Goal: Task Accomplishment & Management: Manage account settings

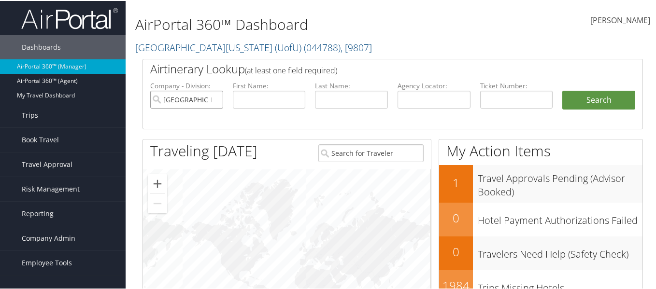
click at [214, 101] on input "University Of Utah (UofU)" at bounding box center [186, 99] width 73 height 18
click at [356, 101] on input "text" at bounding box center [351, 99] width 73 height 18
click at [267, 96] on input "text" at bounding box center [269, 99] width 73 height 18
click at [327, 99] on input "text" at bounding box center [351, 99] width 73 height 18
click at [344, 104] on input "S" at bounding box center [351, 99] width 73 height 18
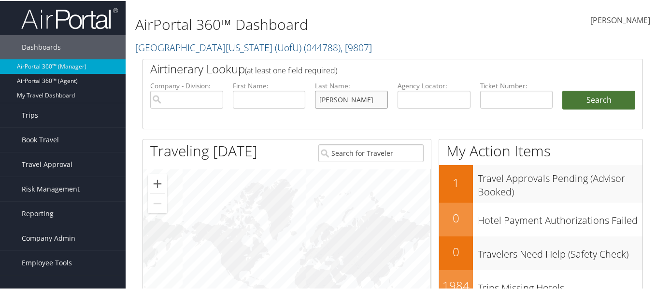
type input "Sleming"
click at [593, 103] on button "Search" at bounding box center [598, 99] width 73 height 19
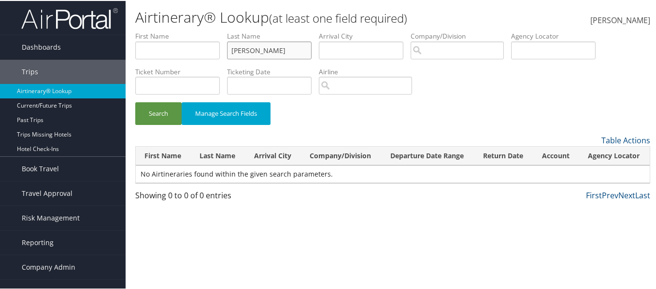
drag, startPoint x: 283, startPoint y: 46, endPoint x: 211, endPoint y: 54, distance: 71.9
click at [211, 30] on ul "First Name Last Name Sleming Departure City Arrival City Company/Division Airpo…" at bounding box center [392, 30] width 515 height 0
type input "[PERSON_NAME]"
click at [160, 115] on button "Search" at bounding box center [158, 112] width 46 height 23
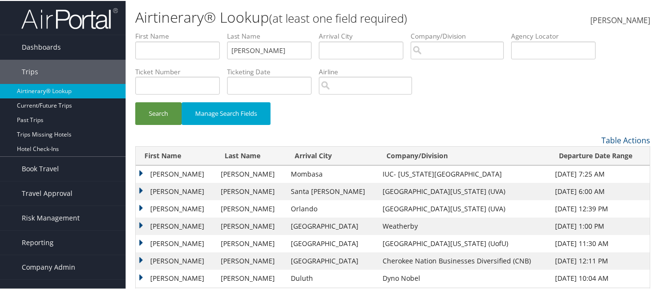
click at [352, 114] on div "Search Manage Search Fields" at bounding box center [393, 117] width 530 height 32
click at [144, 53] on input "text" at bounding box center [177, 50] width 85 height 18
type input "Jesse"
click at [151, 110] on button "Search" at bounding box center [158, 112] width 46 height 23
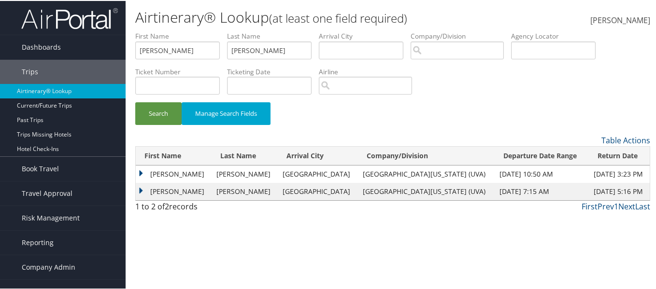
click at [143, 171] on td "JESSE R" at bounding box center [174, 173] width 76 height 17
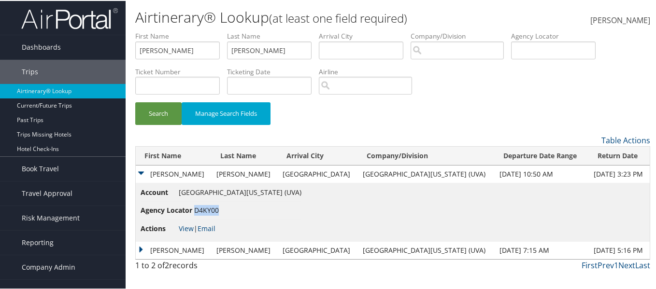
drag, startPoint x: 221, startPoint y: 212, endPoint x: 196, endPoint y: 209, distance: 25.8
click at [196, 209] on li "Agency Locator D4KY00" at bounding box center [221, 210] width 161 height 18
copy span "D4KY00"
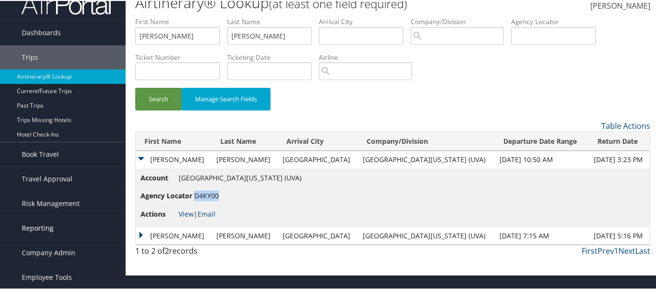
click at [57, 226] on link "Reporting" at bounding box center [63, 228] width 126 height 24
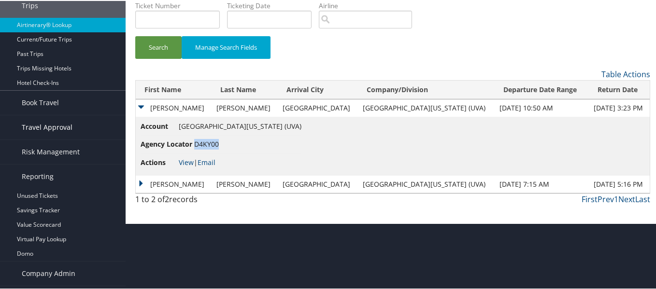
scroll to position [87, 0]
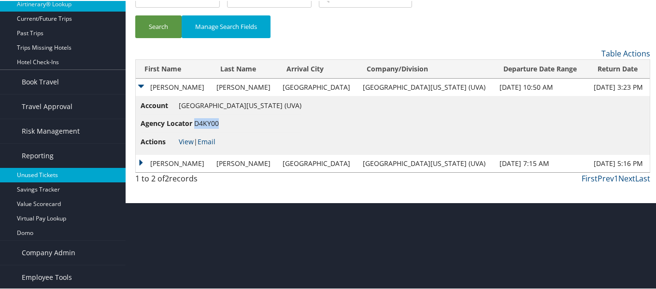
click at [49, 176] on link "Unused Tickets" at bounding box center [63, 174] width 126 height 14
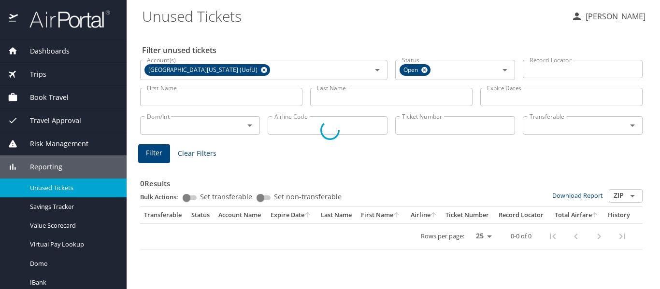
select select "US"
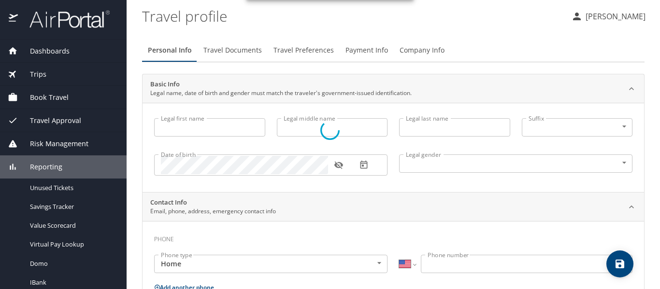
type input "Nichole"
type input "Jagers"
type input "Female"
select select "US"
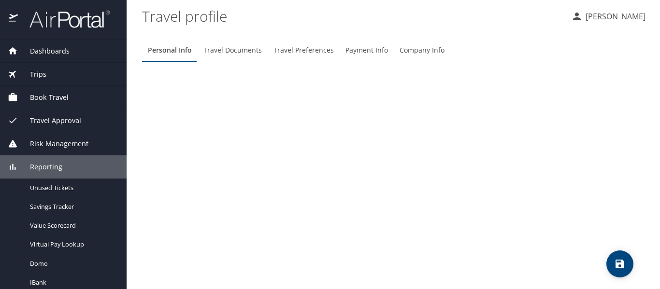
select select "US"
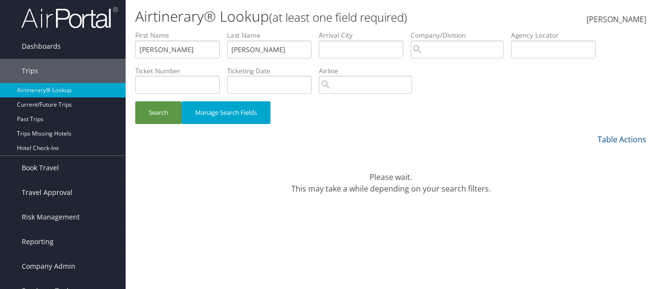
scroll to position [14, 0]
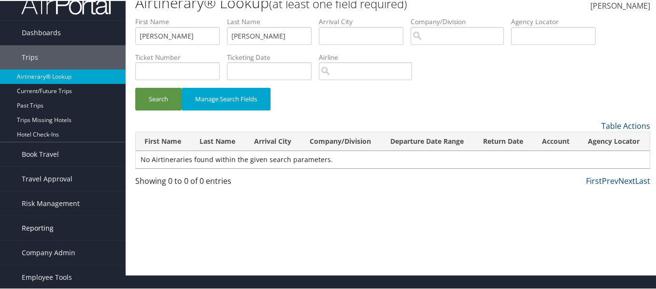
click at [32, 228] on span "Reporting" at bounding box center [38, 228] width 32 height 24
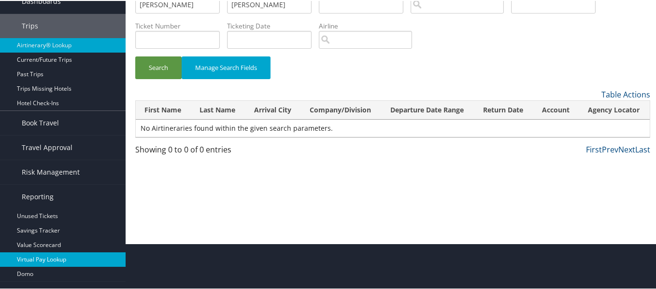
scroll to position [63, 0]
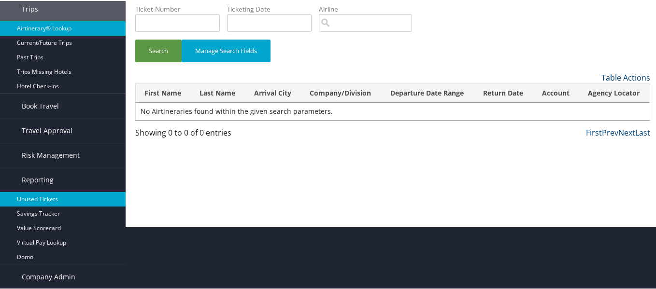
click at [60, 195] on link "Unused Tickets" at bounding box center [63, 198] width 126 height 14
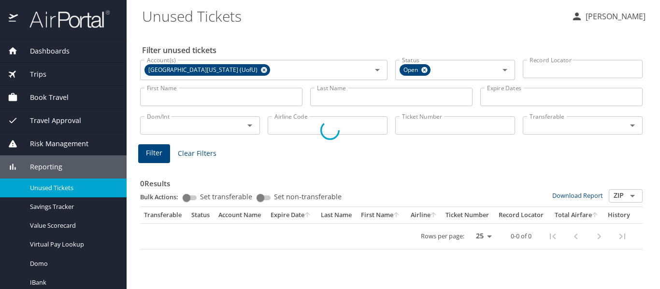
select select "US"
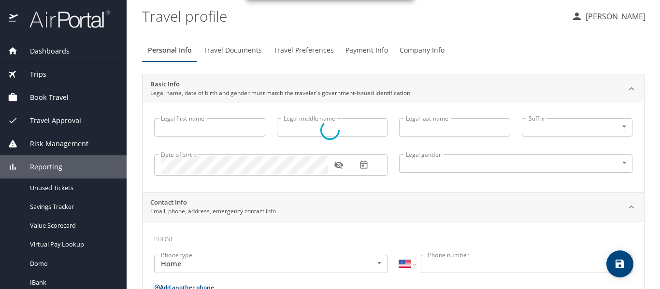
type input "[PERSON_NAME]"
type input "[DEMOGRAPHIC_DATA]"
select select "US"
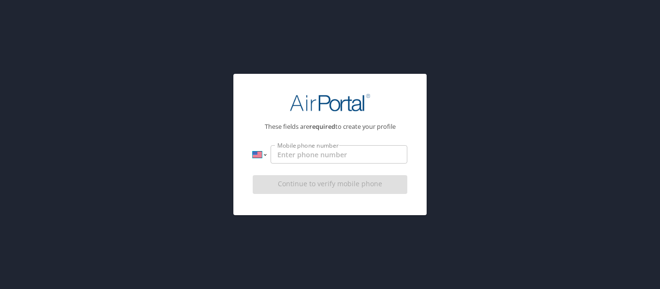
click at [265, 155] on select "International [GEOGRAPHIC_DATA] [GEOGRAPHIC_DATA] [GEOGRAPHIC_DATA] [GEOGRAPHIC…" at bounding box center [259, 154] width 13 height 18
select select "ZA"
click at [253, 145] on select "International [GEOGRAPHIC_DATA] [GEOGRAPHIC_DATA] [GEOGRAPHIC_DATA] [GEOGRAPHIC…" at bounding box center [259, 154] width 13 height 18
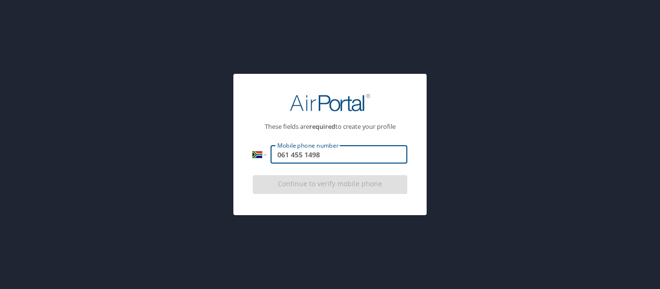
type input "061 455 1498"
click at [328, 184] on div "Continue to verify mobile phone" at bounding box center [330, 188] width 155 height 32
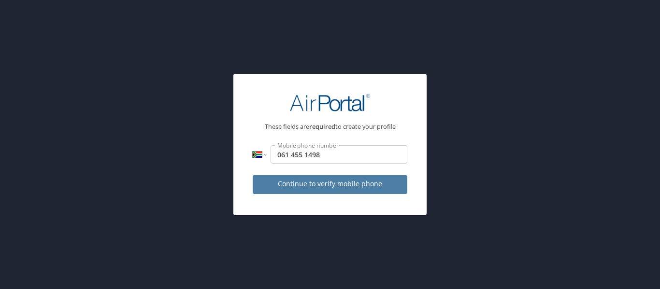
click at [328, 182] on span "Continue to verify mobile phone" at bounding box center [329, 184] width 139 height 12
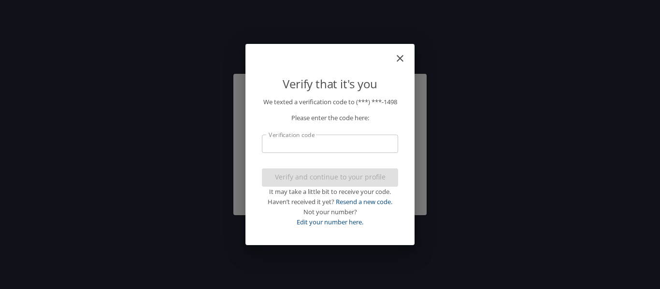
click at [347, 146] on input "Verification code" at bounding box center [330, 144] width 136 height 18
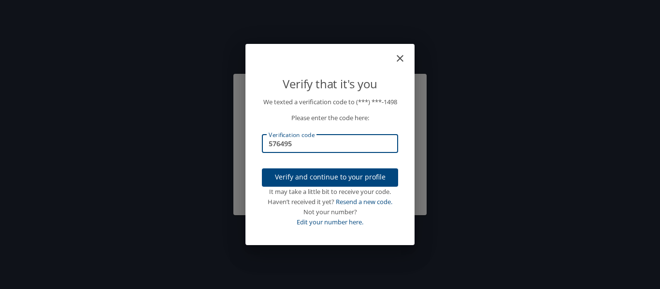
type input "576495"
click at [366, 182] on span "Verify and continue to your profile" at bounding box center [330, 178] width 121 height 12
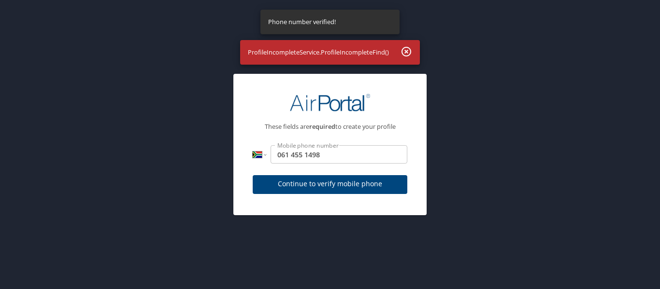
click at [355, 187] on span "Continue to verify mobile phone" at bounding box center [329, 184] width 139 height 12
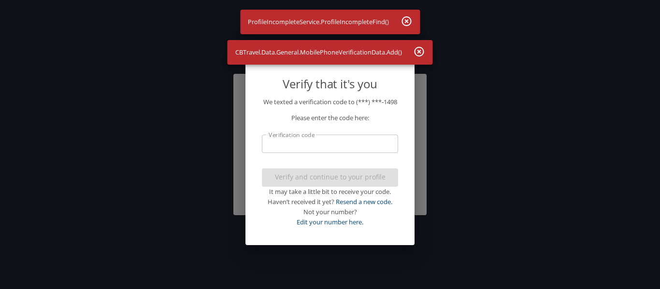
click at [418, 52] on icon "button" at bounding box center [420, 52] width 10 height 10
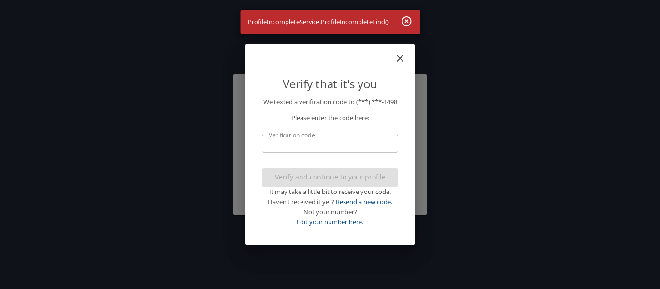
click at [405, 25] on icon "button" at bounding box center [407, 21] width 10 height 10
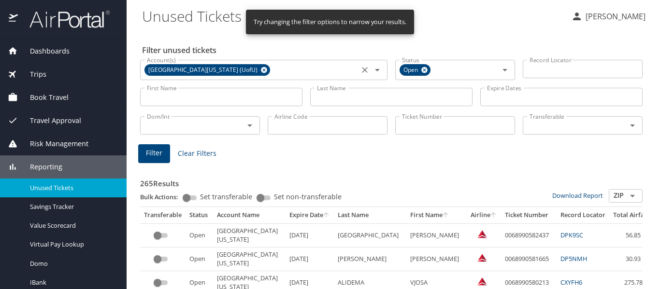
click at [261, 71] on icon at bounding box center [264, 70] width 6 height 6
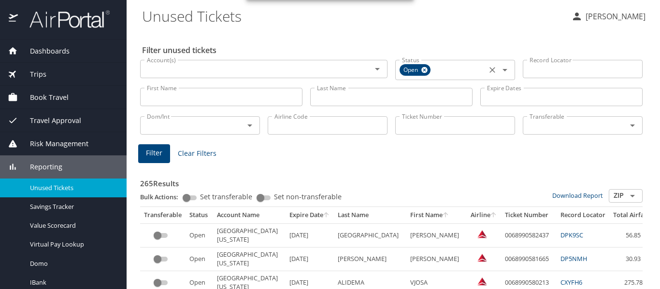
click at [417, 72] on span "Open" at bounding box center [412, 70] width 24 height 10
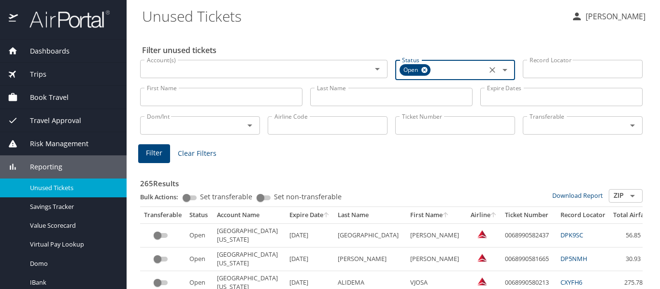
click at [421, 71] on icon at bounding box center [424, 70] width 6 height 6
